Goal: Contribute content

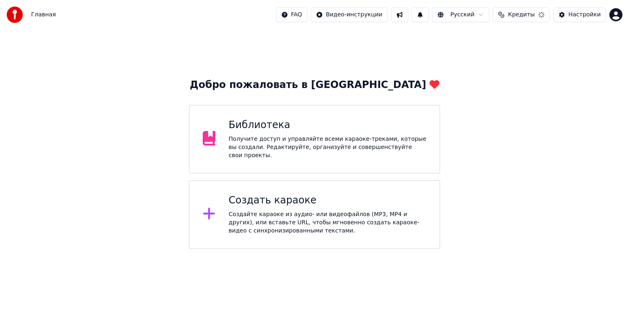
click at [211, 157] on div "Библиотека Получите доступ и управляйте всеми караоке-треками, которые вы созда…" at bounding box center [315, 139] width 252 height 69
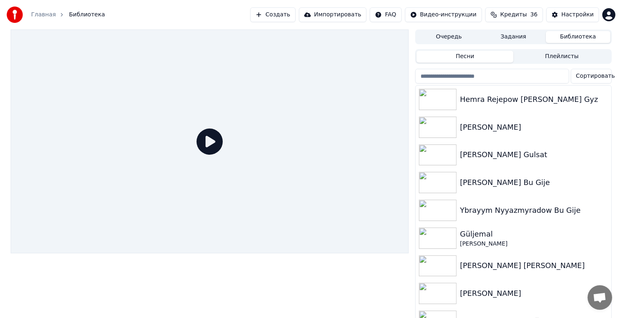
click at [295, 16] on button "Создать" at bounding box center [272, 14] width 45 height 15
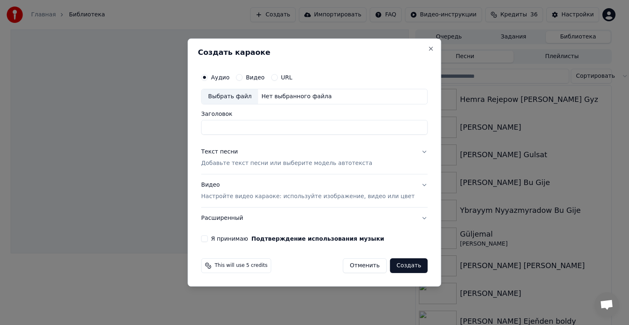
click at [227, 97] on div "Выбрать файл" at bounding box center [230, 96] width 57 height 15
type input "**********"
click at [231, 156] on div "Текст песни" at bounding box center [219, 152] width 37 height 8
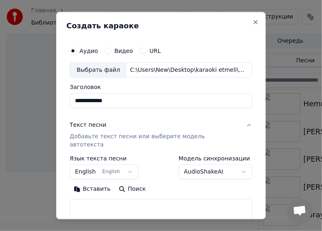
click at [97, 183] on button "Вставить" at bounding box center [92, 188] width 45 height 13
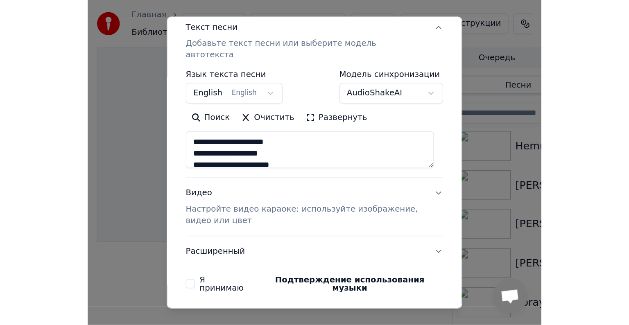
scroll to position [124, 0]
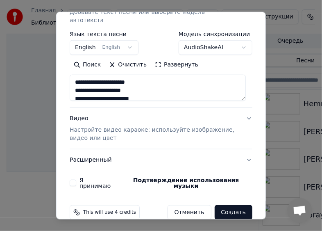
click at [85, 126] on p "Настройте видео караоке: используйте изображение, видео или цвет" at bounding box center [155, 134] width 170 height 16
type textarea "**********"
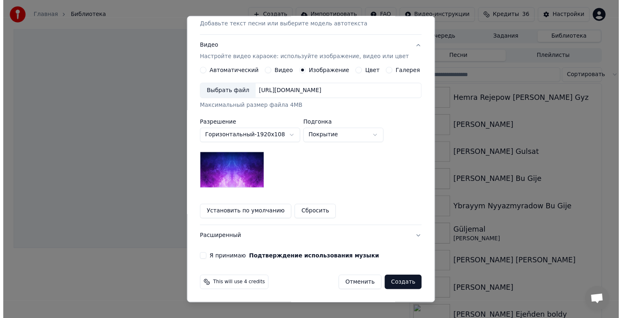
scroll to position [116, 0]
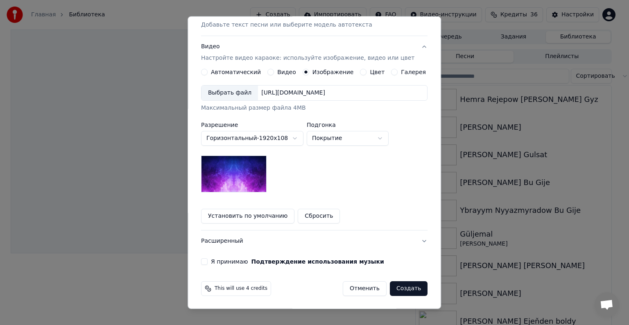
click at [231, 96] on div "Выбрать файл" at bounding box center [230, 93] width 57 height 15
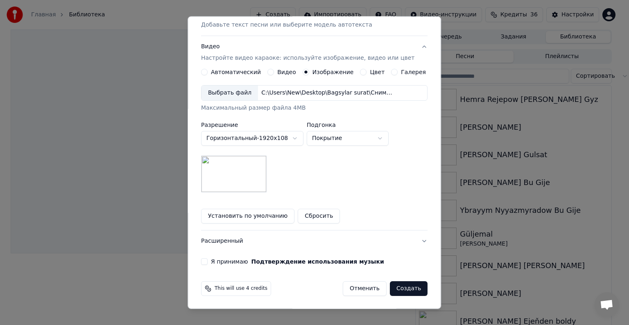
click at [215, 263] on div "Я принимаю Подтверждение использования музыки" at bounding box center [314, 262] width 227 height 7
click at [208, 263] on button "Я принимаю Подтверждение использования музыки" at bounding box center [204, 262] width 7 height 7
click at [402, 287] on button "Создать" at bounding box center [409, 288] width 38 height 15
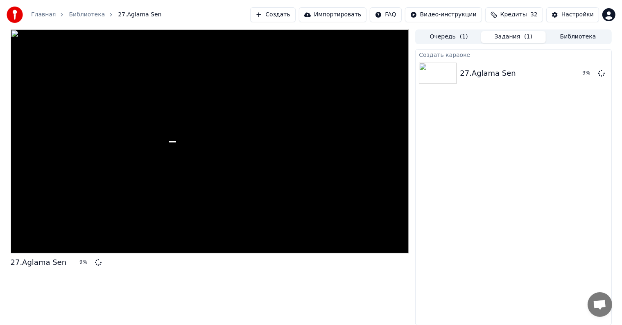
click at [564, 38] on button "Библиотека" at bounding box center [578, 37] width 65 height 12
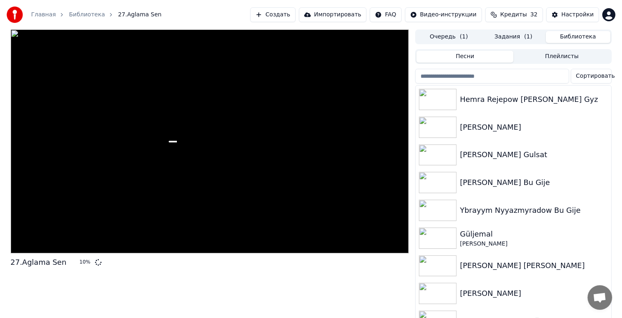
click at [515, 76] on input "search" at bounding box center [492, 76] width 154 height 15
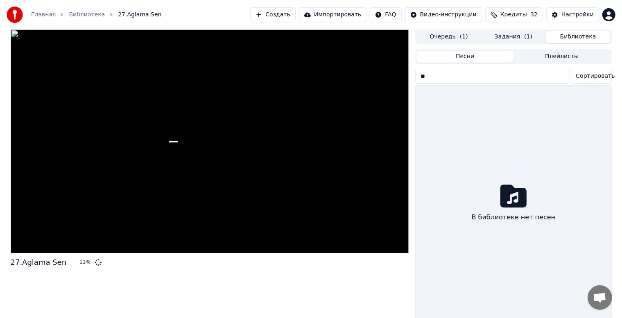
type input "*"
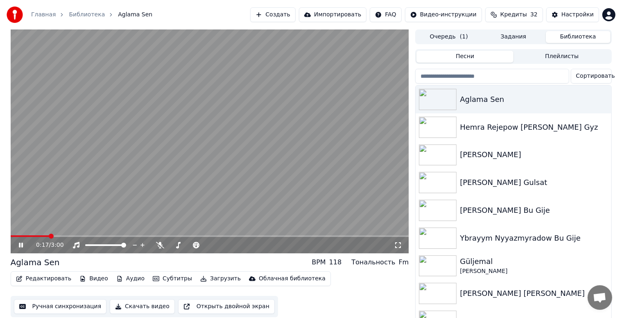
click at [20, 243] on icon at bounding box center [26, 245] width 19 height 7
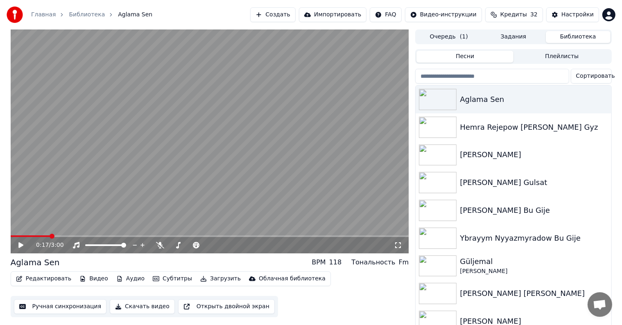
click at [442, 39] on button "Очередь ( 1 )" at bounding box center [449, 37] width 65 height 12
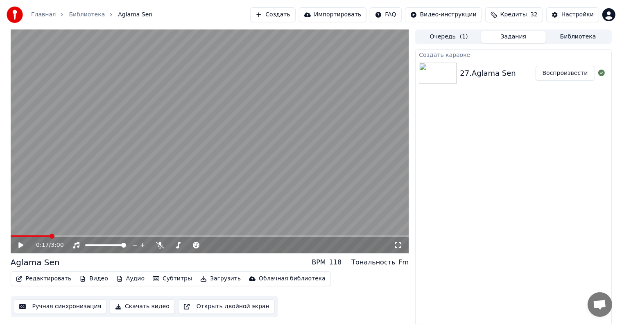
click at [512, 38] on button "Задания" at bounding box center [513, 37] width 65 height 12
click at [571, 37] on button "Библиотека" at bounding box center [578, 37] width 65 height 12
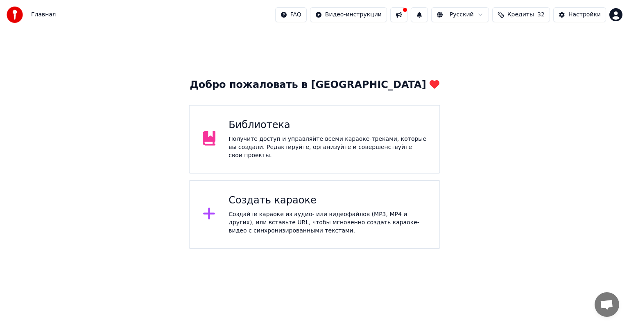
click at [307, 147] on div "Получите доступ и управляйте всеми караоке-треками, которые вы создали. Редакти…" at bounding box center [328, 147] width 198 height 25
